Goal: Find specific page/section: Find specific page/section

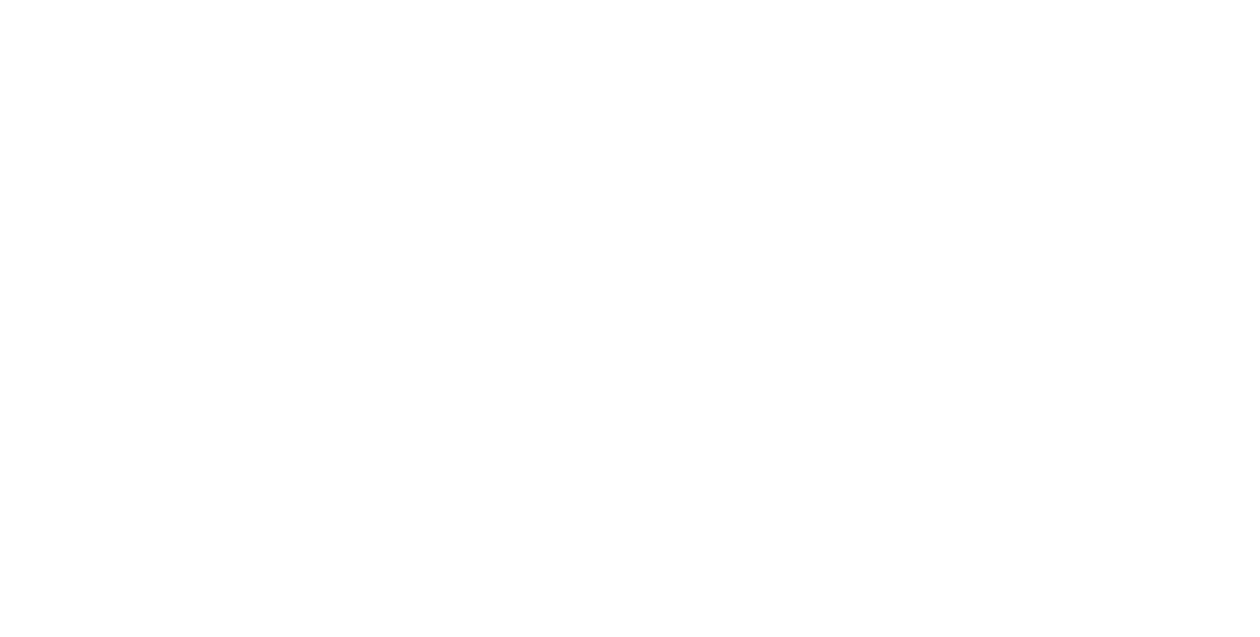
click at [0, 0] on html at bounding box center [0, 0] width 0 height 0
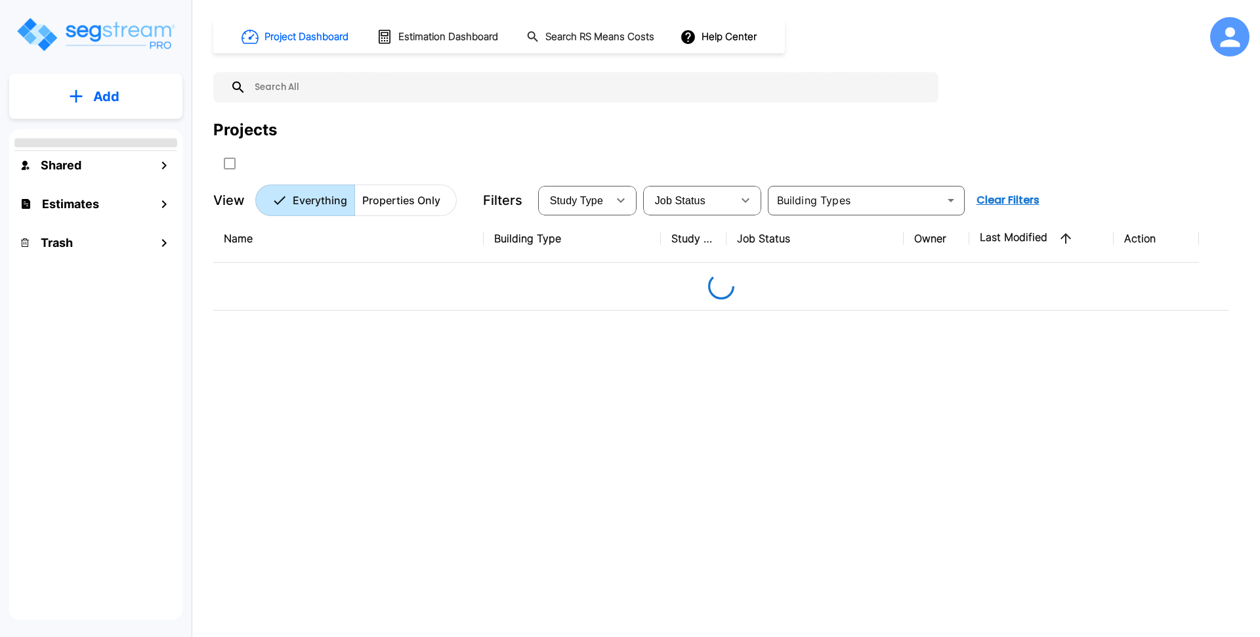
click at [340, 123] on div "Projects" at bounding box center [731, 130] width 1036 height 24
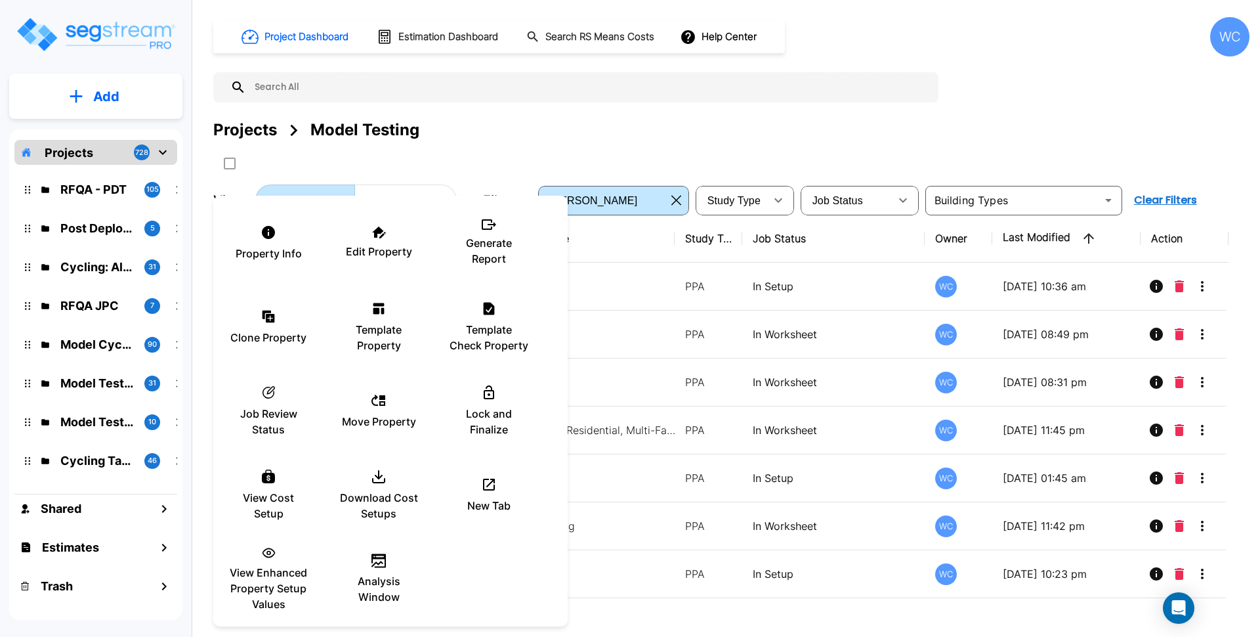
click at [1233, 41] on div at bounding box center [630, 318] width 1260 height 637
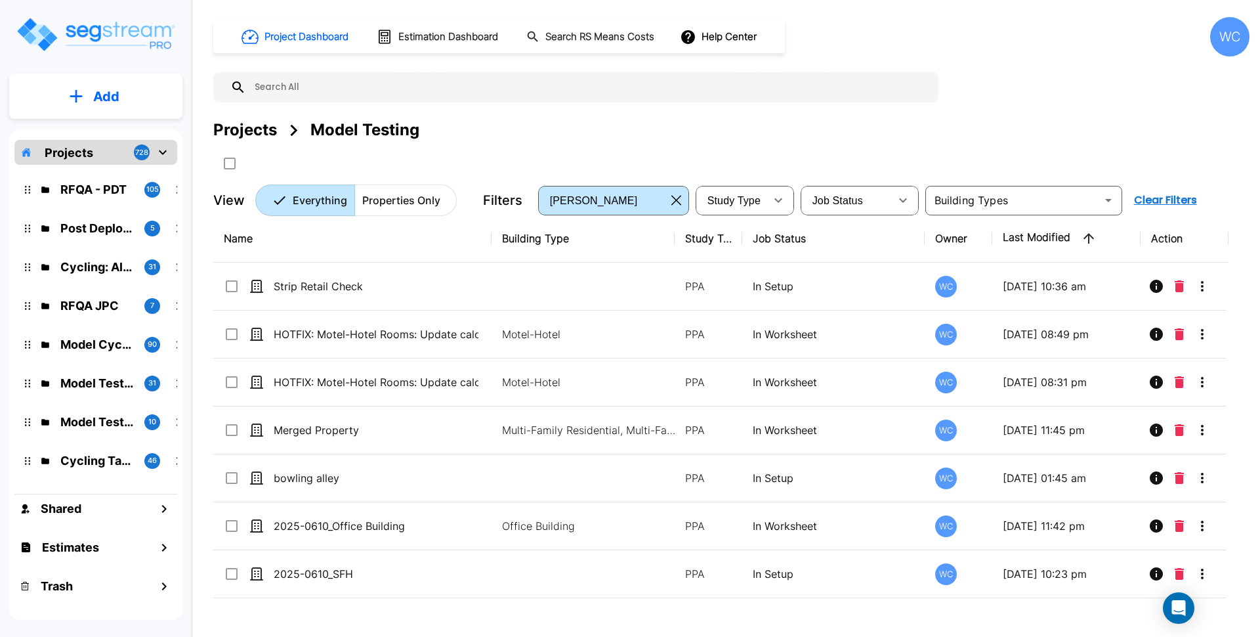
click at [1233, 41] on div "WC" at bounding box center [1229, 36] width 39 height 39
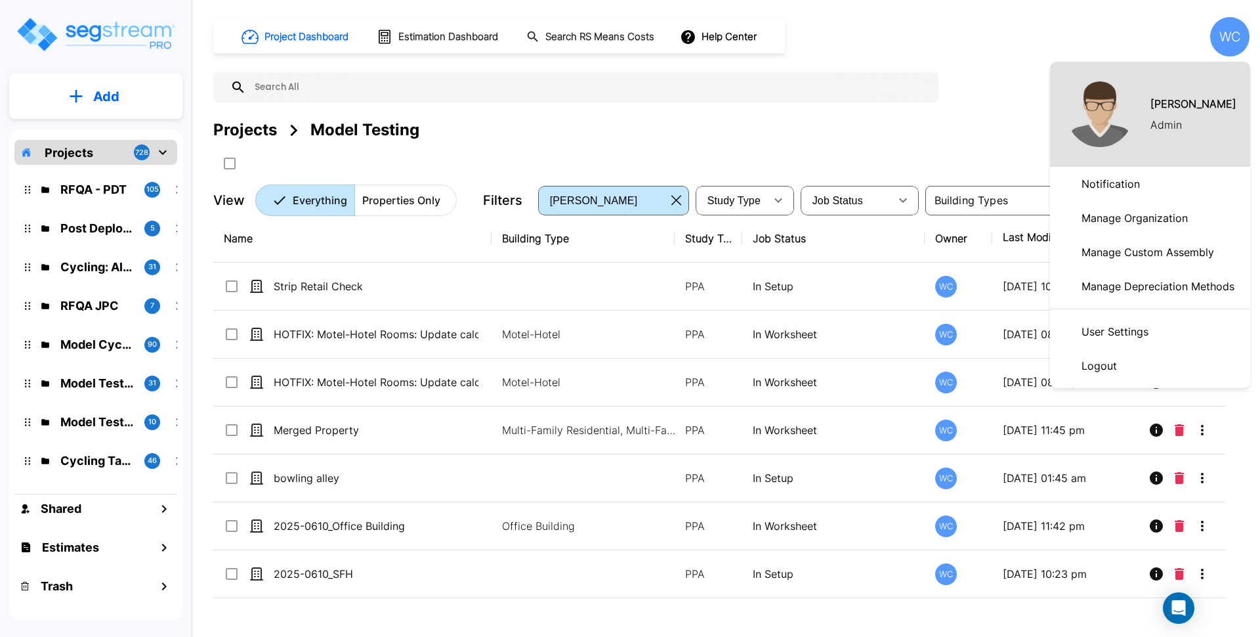
click at [1026, 49] on div at bounding box center [630, 318] width 1260 height 637
